Goal: Transaction & Acquisition: Purchase product/service

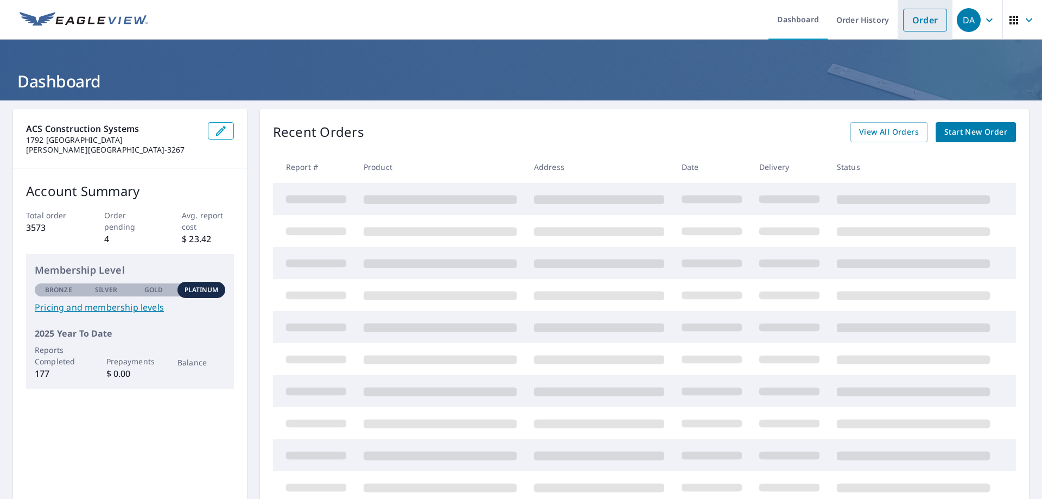
click at [904, 14] on link "Order" at bounding box center [925, 20] width 44 height 23
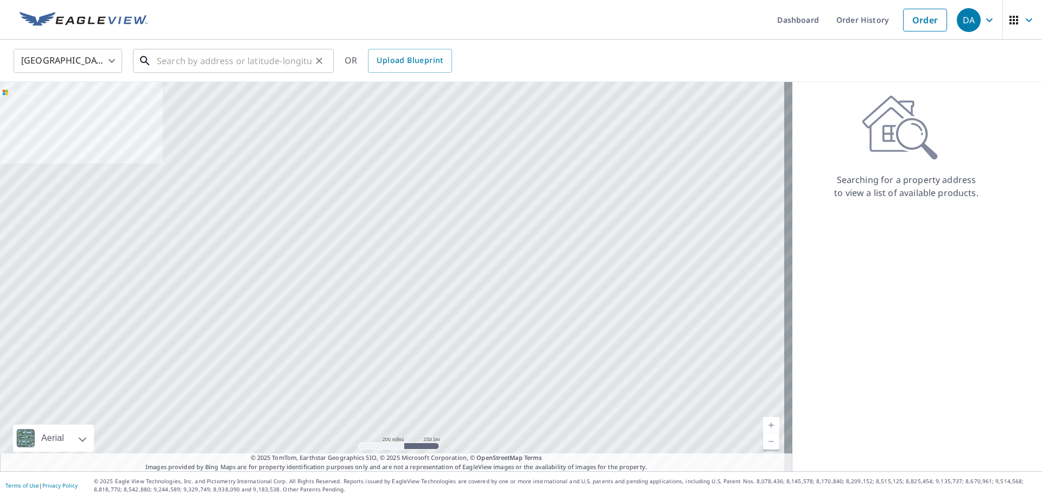
click at [254, 54] on input "text" at bounding box center [234, 61] width 155 height 30
paste input "[PERSON_NAME], [PERSON_NAME] [PERSON_NAME] & [PERSON_NAME]"
type input "R"
click at [158, 61] on input "text" at bounding box center [234, 61] width 155 height 30
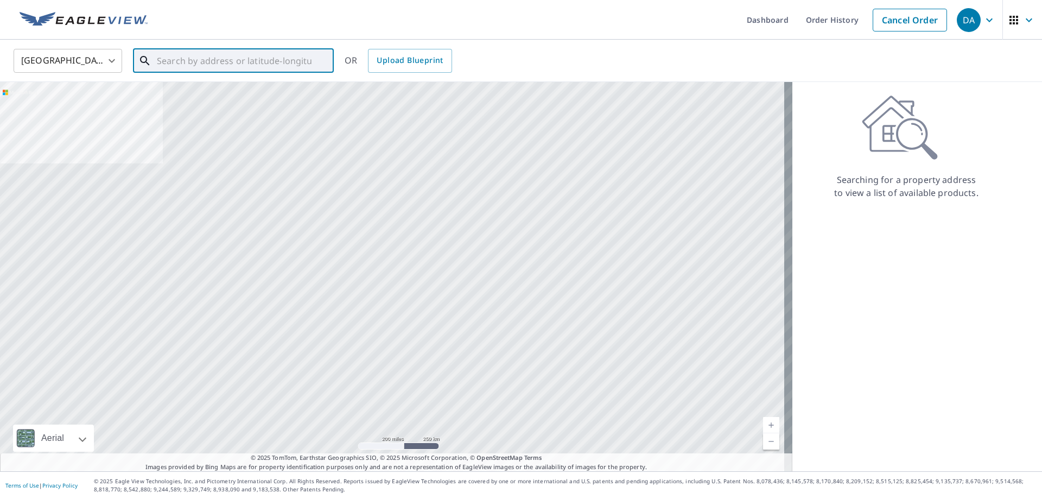
paste input "_239 [STREET_ADDRESS]"
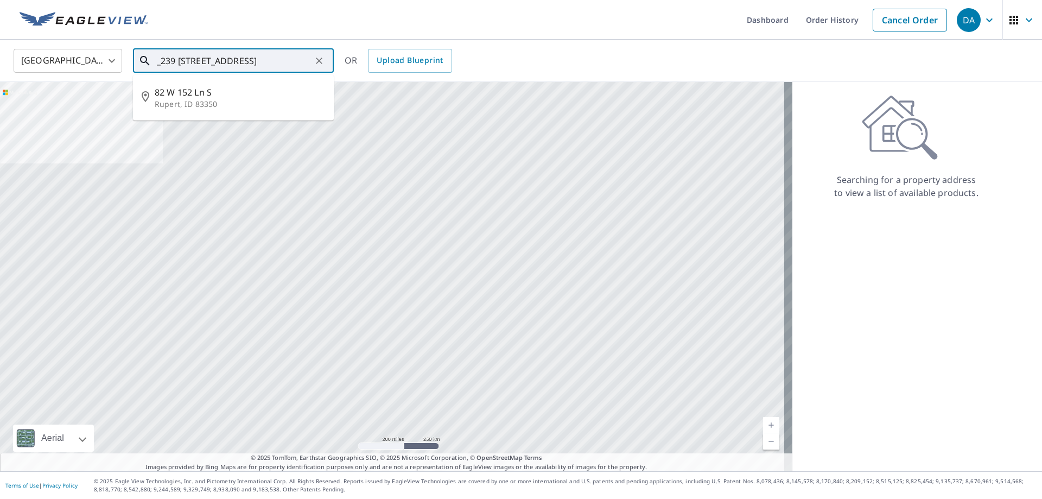
drag, startPoint x: 164, startPoint y: 61, endPoint x: 153, endPoint y: 65, distance: 11.5
click at [153, 65] on div "_239 [STREET_ADDRESS] ​" at bounding box center [233, 61] width 201 height 24
click at [233, 62] on input "[STREET_ADDRESS]" at bounding box center [234, 61] width 155 height 30
type input "[STREET_ADDRESS]"
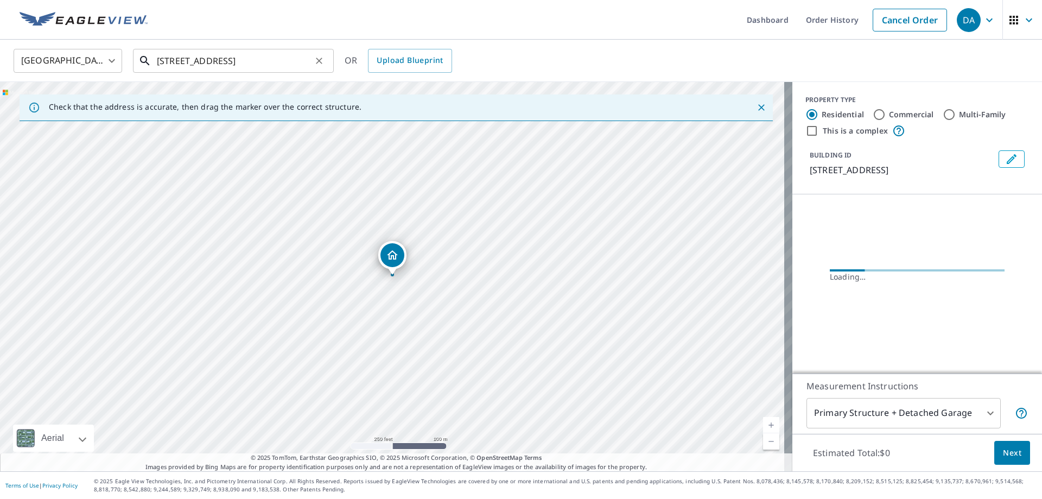
click at [270, 55] on input "[STREET_ADDRESS]" at bounding box center [234, 61] width 155 height 30
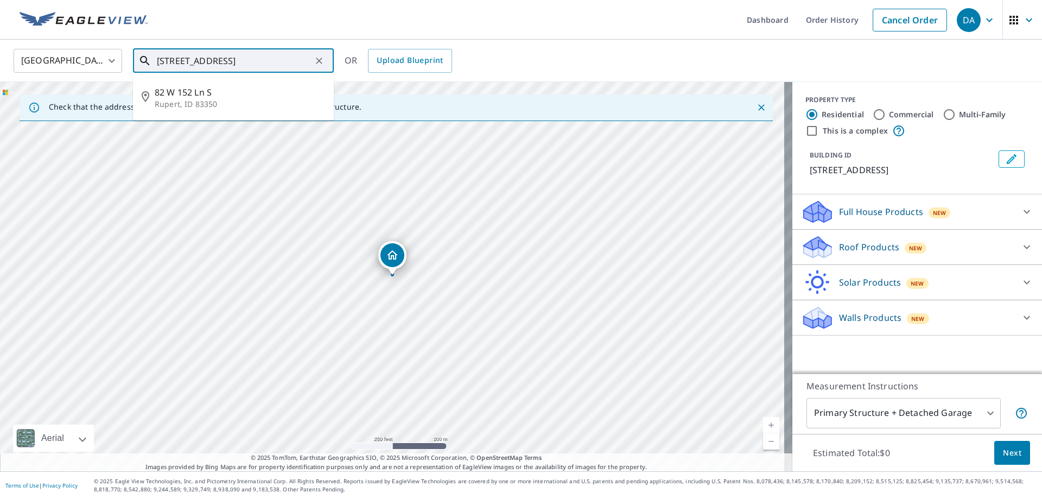
click at [325, 60] on button "Clear" at bounding box center [319, 60] width 15 height 15
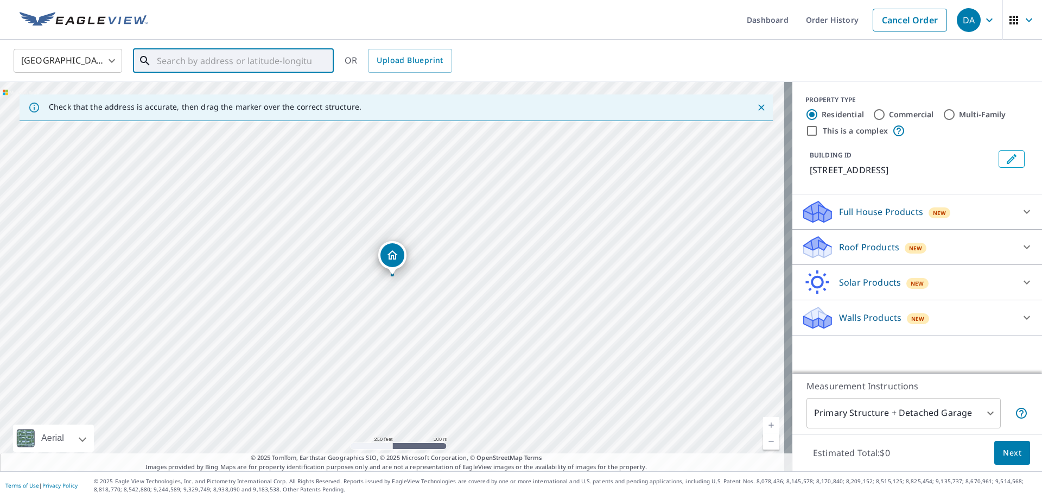
click at [311, 55] on div "​" at bounding box center [233, 61] width 201 height 24
click at [310, 55] on input "text" at bounding box center [234, 61] width 155 height 30
paste input "[STREET_ADDRESS]"
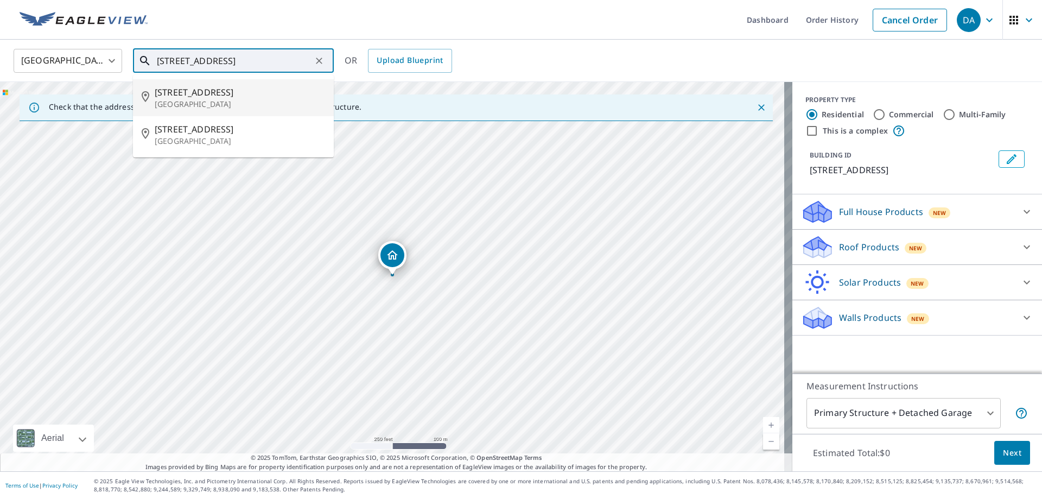
click at [315, 92] on span "[STREET_ADDRESS]" at bounding box center [240, 92] width 170 height 13
type input "[STREET_ADDRESS]"
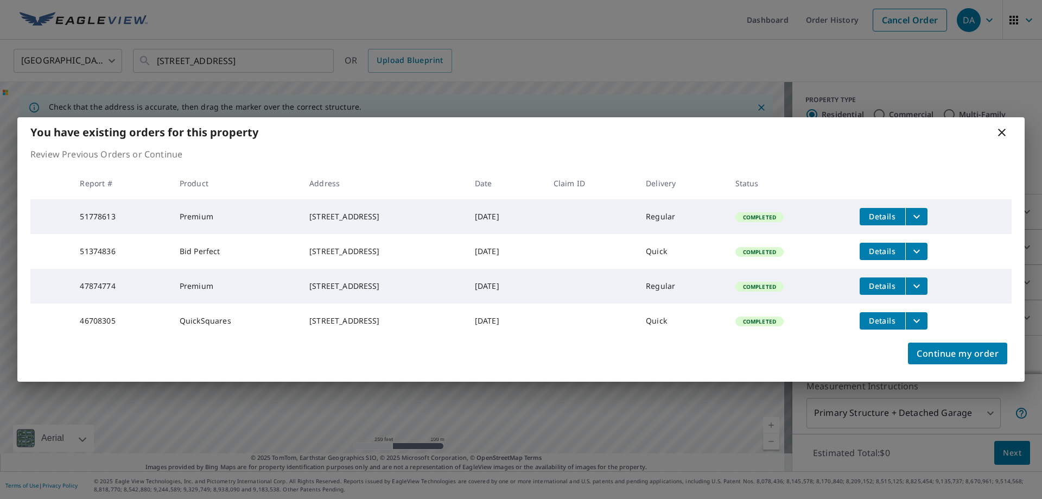
click at [923, 210] on icon "filesDropdownBtn-51778613" at bounding box center [916, 216] width 13 height 13
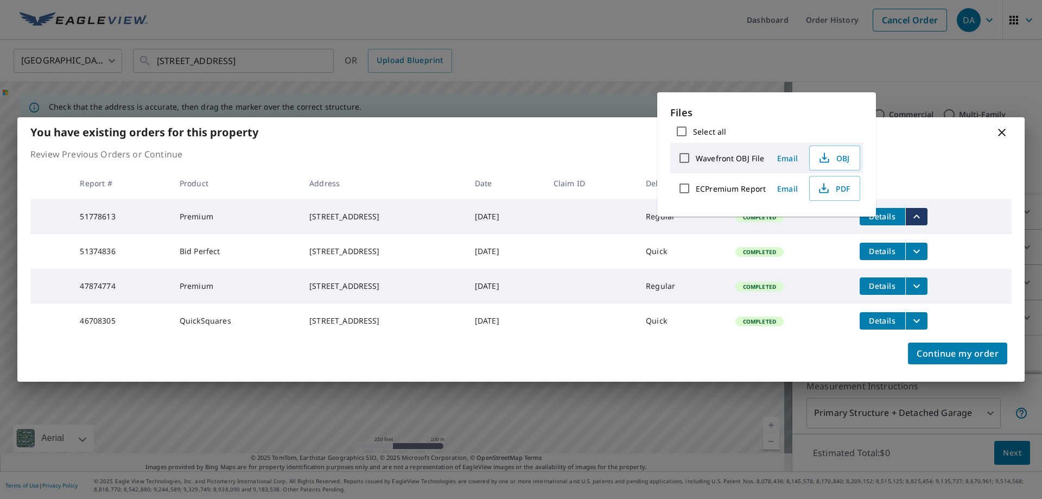
click at [932, 148] on p "Review Previous Orders or Continue" at bounding box center [520, 154] width 981 height 13
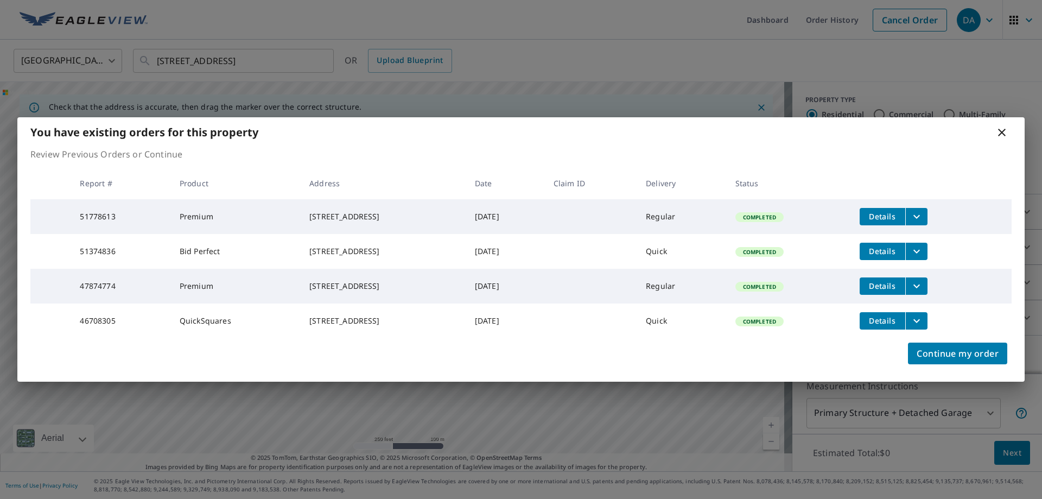
click at [923, 248] on icon "filesDropdownBtn-51374836" at bounding box center [916, 251] width 13 height 13
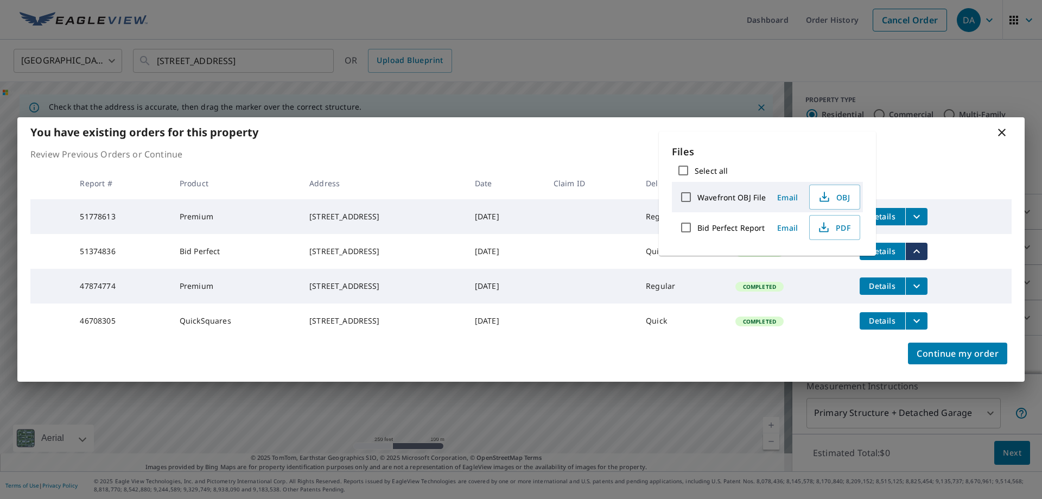
click at [915, 119] on div "You have existing orders for this property" at bounding box center [520, 132] width 1007 height 30
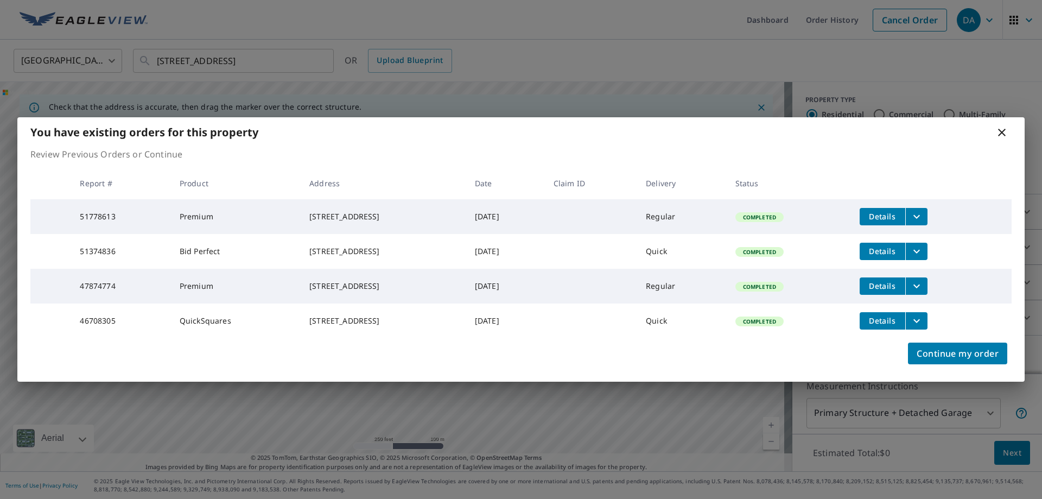
click at [923, 210] on icon "filesDropdownBtn-51778613" at bounding box center [916, 216] width 13 height 13
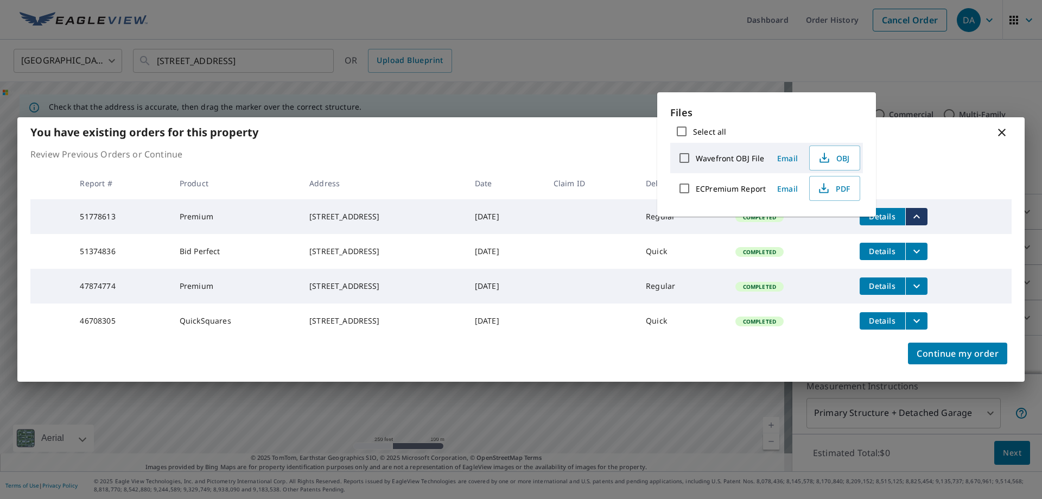
click at [702, 131] on label "Select all" at bounding box center [709, 131] width 33 height 10
click at [693, 131] on input "Select all" at bounding box center [681, 131] width 23 height 23
checkbox input "true"
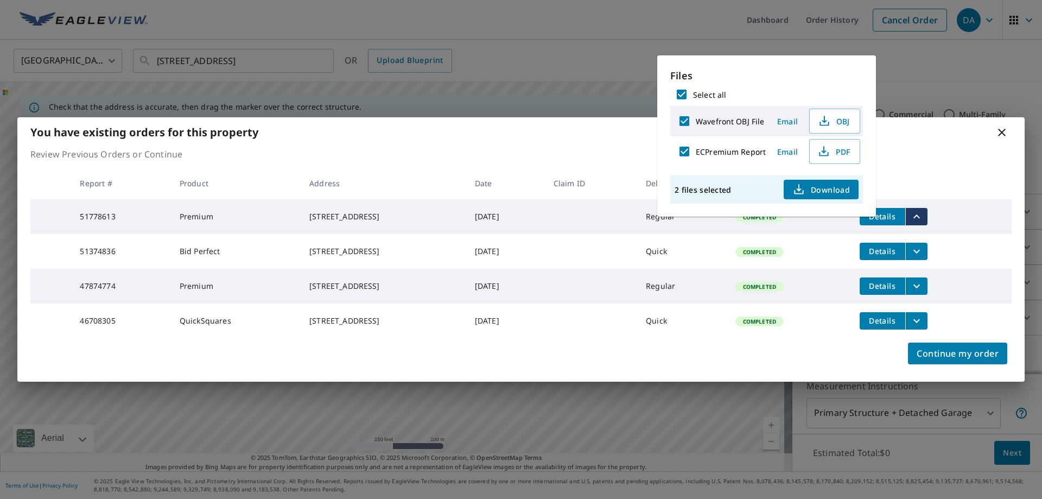
click at [794, 188] on icon "button" at bounding box center [798, 189] width 13 height 13
click at [1000, 128] on icon at bounding box center [1001, 132] width 13 height 13
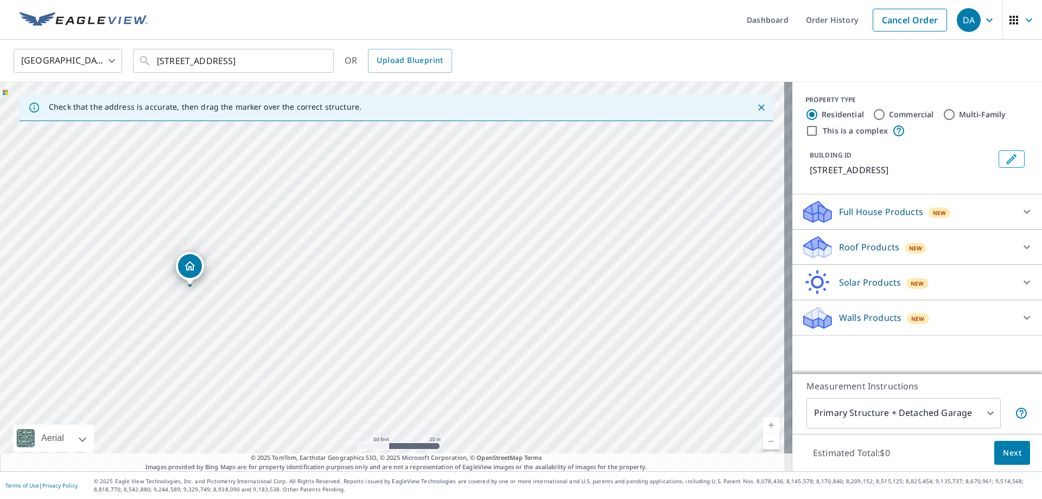
drag, startPoint x: 238, startPoint y: 284, endPoint x: 364, endPoint y: 249, distance: 130.9
click at [364, 249] on div "[STREET_ADDRESS]" at bounding box center [396, 276] width 792 height 389
click at [887, 260] on div "Roof Products New" at bounding box center [907, 247] width 213 height 26
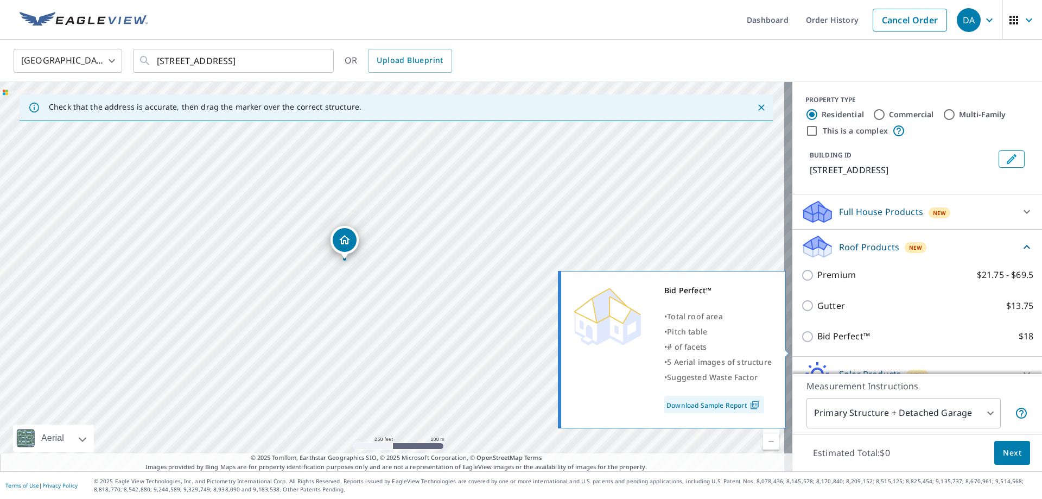
click at [821, 343] on p "Bid Perfect™" at bounding box center [843, 336] width 53 height 14
click at [817, 343] on input "Bid Perfect™ $18" at bounding box center [809, 336] width 16 height 13
checkbox input "true"
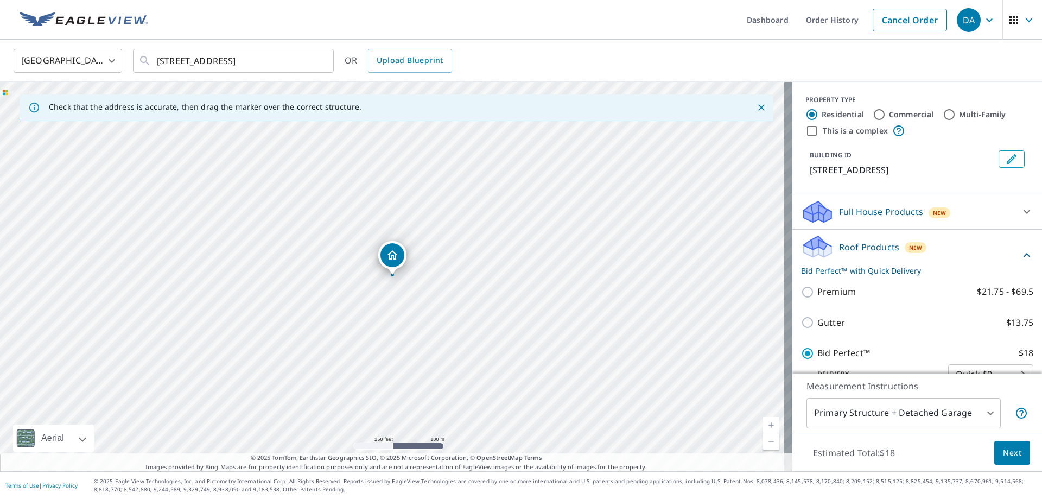
scroll to position [107, 0]
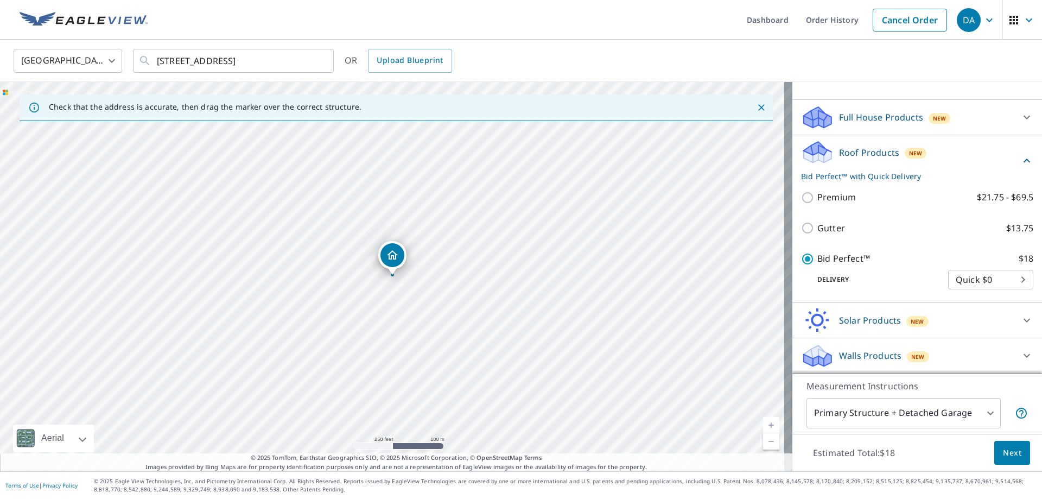
click at [1001, 460] on button "Next" at bounding box center [1012, 453] width 36 height 24
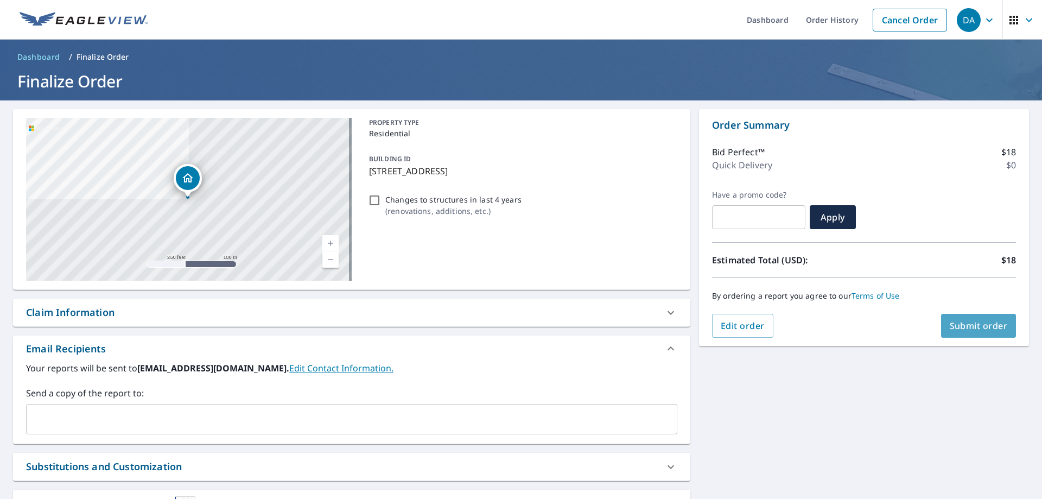
click at [979, 333] on button "Submit order" at bounding box center [978, 326] width 75 height 24
